Goal: Information Seeking & Learning: Learn about a topic

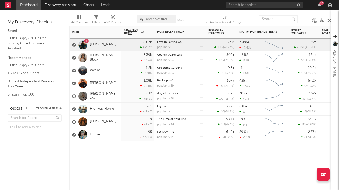
click at [107, 45] on link "[PERSON_NAME]" at bounding box center [103, 45] width 26 height 4
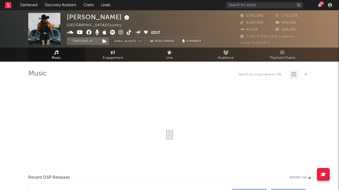
select select "6m"
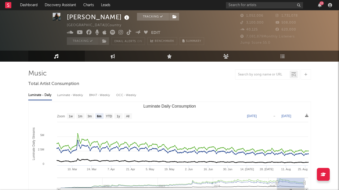
scroll to position [24, 0]
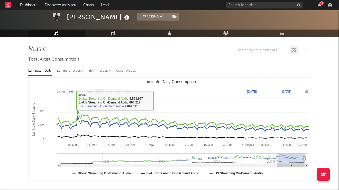
click at [74, 69] on div "Luminate - Weekly" at bounding box center [70, 71] width 27 height 9
select select "6m"
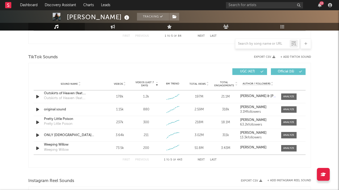
scroll to position [344, 0]
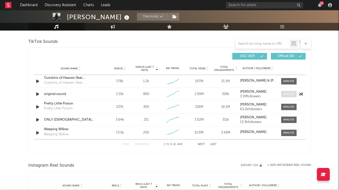
click at [287, 93] on div at bounding box center [288, 94] width 11 height 4
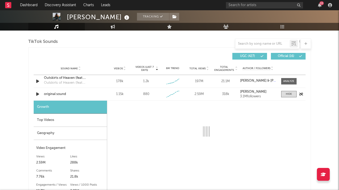
select select "1w"
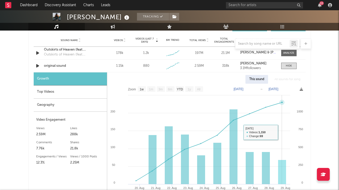
scroll to position [370, 0]
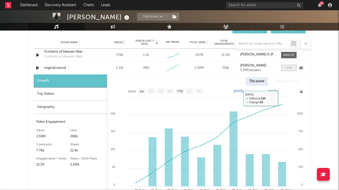
click at [287, 68] on div at bounding box center [289, 68] width 6 height 4
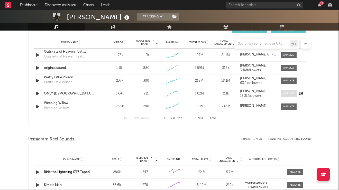
click at [288, 91] on span at bounding box center [288, 93] width 15 height 6
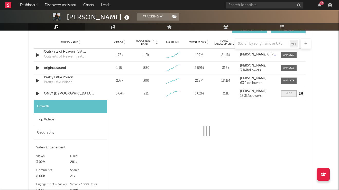
select select "1w"
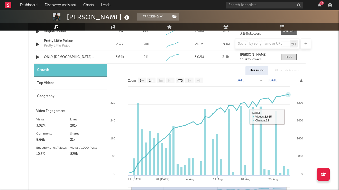
scroll to position [405, 0]
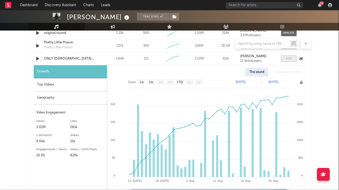
click at [289, 59] on div at bounding box center [289, 59] width 6 height 4
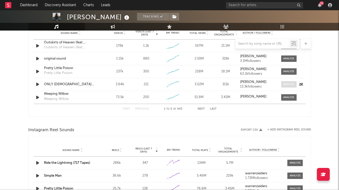
scroll to position [380, 0]
click at [289, 57] on div at bounding box center [288, 59] width 11 height 4
select select "1w"
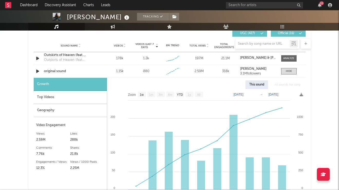
scroll to position [368, 0]
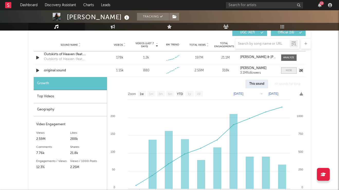
click at [289, 70] on div at bounding box center [289, 71] width 6 height 4
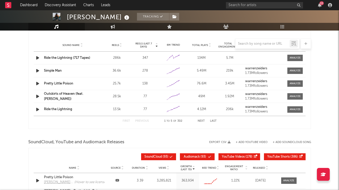
scroll to position [496, 0]
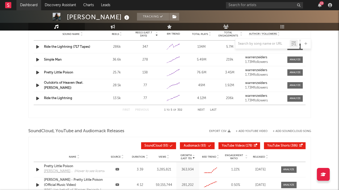
click at [34, 7] on link "Dashboard" at bounding box center [28, 5] width 25 height 10
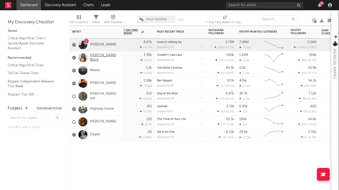
click at [102, 58] on link "[PERSON_NAME] Block" at bounding box center [104, 57] width 29 height 9
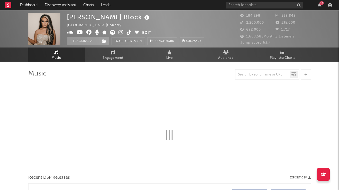
select select "6m"
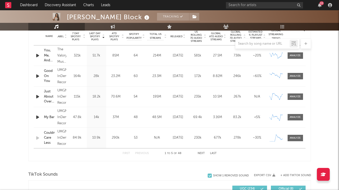
scroll to position [198, 0]
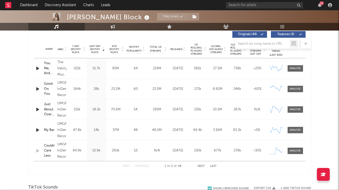
click at [199, 166] on button "Next" at bounding box center [201, 166] width 7 height 3
click at [298, 107] on span at bounding box center [295, 109] width 15 height 6
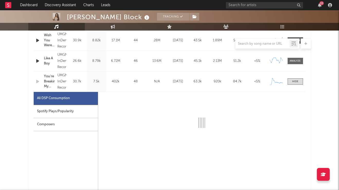
scroll to position [278, 0]
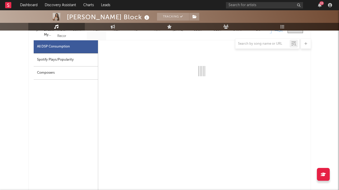
select select "1w"
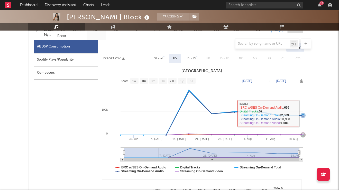
scroll to position [255, 0]
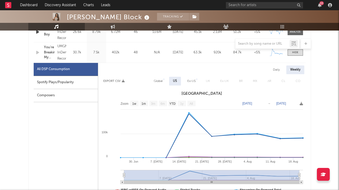
click at [276, 72] on div "Daily" at bounding box center [276, 70] width 15 height 9
select select "1w"
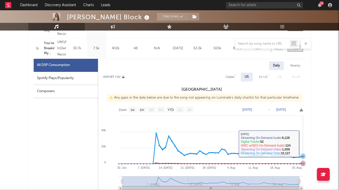
scroll to position [244, 0]
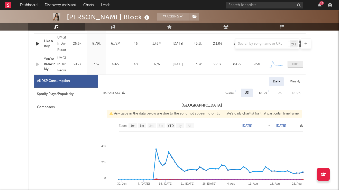
click at [296, 65] on div at bounding box center [295, 64] width 6 height 4
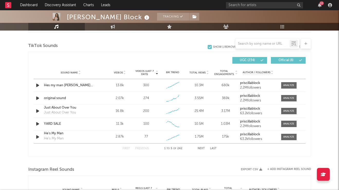
scroll to position [343, 0]
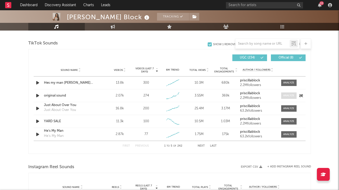
click at [283, 95] on div at bounding box center [288, 96] width 11 height 4
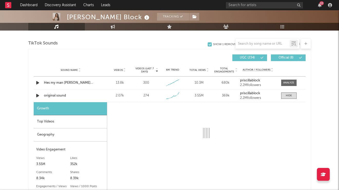
select select "1w"
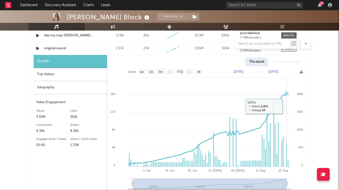
scroll to position [384, 0]
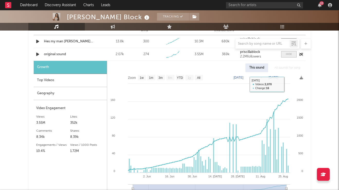
click at [289, 56] on div at bounding box center [289, 54] width 6 height 4
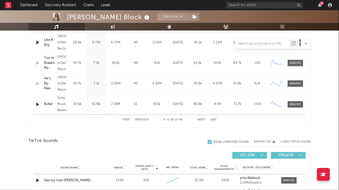
scroll to position [240, 0]
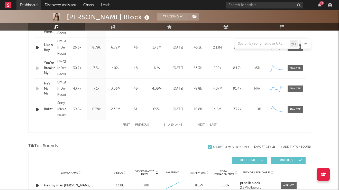
click at [29, 7] on link "Dashboard" at bounding box center [28, 5] width 25 height 10
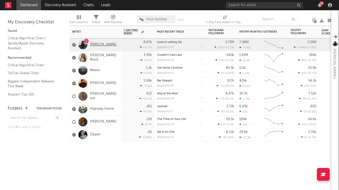
click at [104, 45] on link "[PERSON_NAME]" at bounding box center [103, 45] width 26 height 4
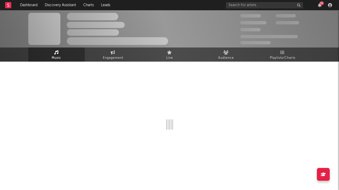
select select "6m"
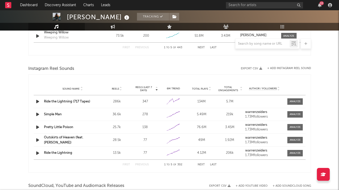
scroll to position [444, 0]
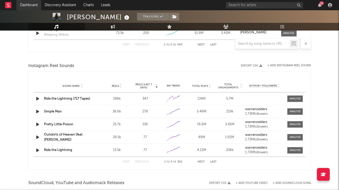
click at [27, 6] on link "Dashboard" at bounding box center [28, 5] width 25 height 10
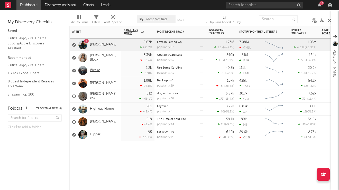
click at [96, 71] on link "Wesko" at bounding box center [95, 70] width 10 height 4
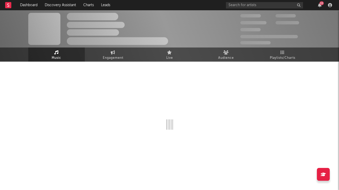
scroll to position [1, 0]
select select "6m"
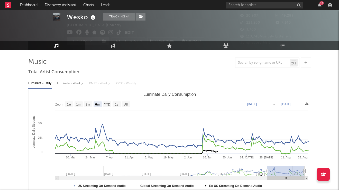
scroll to position [13, 0]
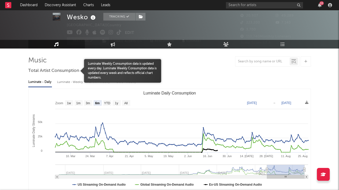
click at [67, 82] on div "Luminate - Weekly" at bounding box center [70, 82] width 27 height 9
select select "6m"
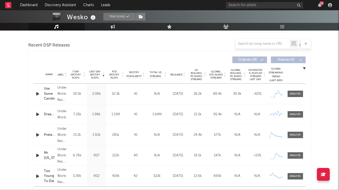
scroll to position [177, 0]
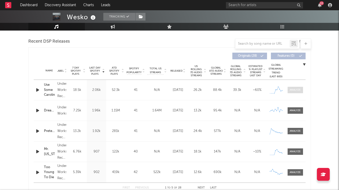
click at [299, 91] on div at bounding box center [295, 90] width 11 height 4
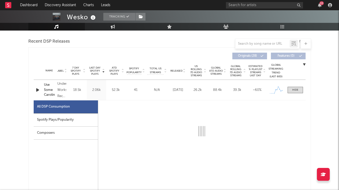
select select "1w"
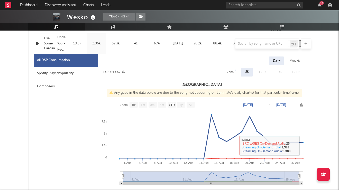
scroll to position [222, 0]
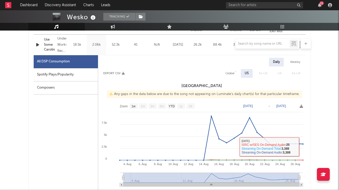
click at [294, 62] on div "Weekly" at bounding box center [295, 62] width 18 height 9
select select "1w"
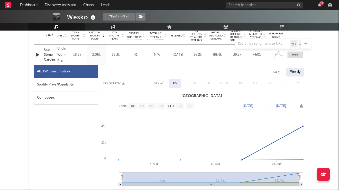
scroll to position [206, 0]
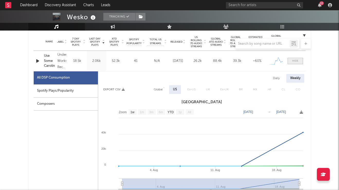
click at [295, 62] on div at bounding box center [295, 61] width 6 height 4
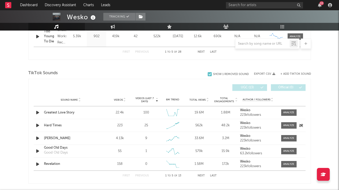
scroll to position [316, 0]
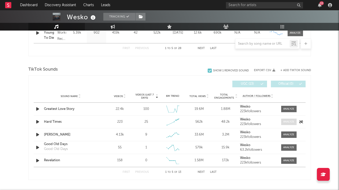
click at [287, 123] on div at bounding box center [288, 122] width 11 height 4
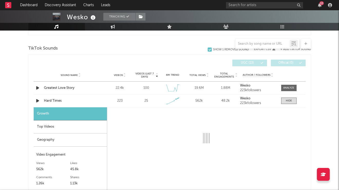
select select "1w"
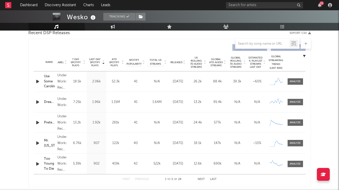
scroll to position [59, 0]
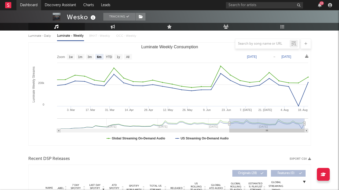
click at [32, 6] on link "Dashboard" at bounding box center [28, 5] width 25 height 10
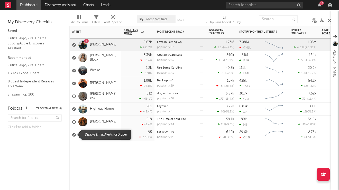
click at [74, 136] on div at bounding box center [74, 135] width 4 height 4
click at [72, 136] on input "checkbox" at bounding box center [72, 135] width 0 height 5
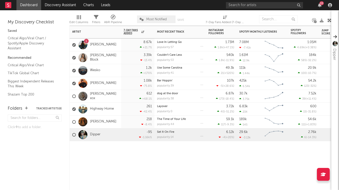
click at [102, 150] on div at bounding box center [95, 148] width 51 height 15
click at [319, 4] on icon "button" at bounding box center [320, 5] width 4 height 4
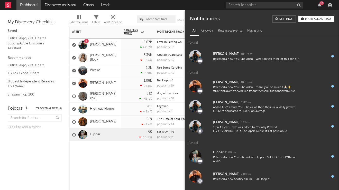
click at [312, 17] on button "Mark all as read" at bounding box center [315, 19] width 35 height 7
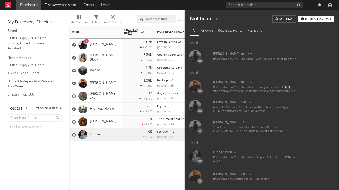
click at [155, 159] on div "Artist Notifications 7-Day Fans Added WoW % Change Most Recent Track Popularity…" at bounding box center [200, 108] width 262 height 164
